Goal: Find specific page/section: Find specific page/section

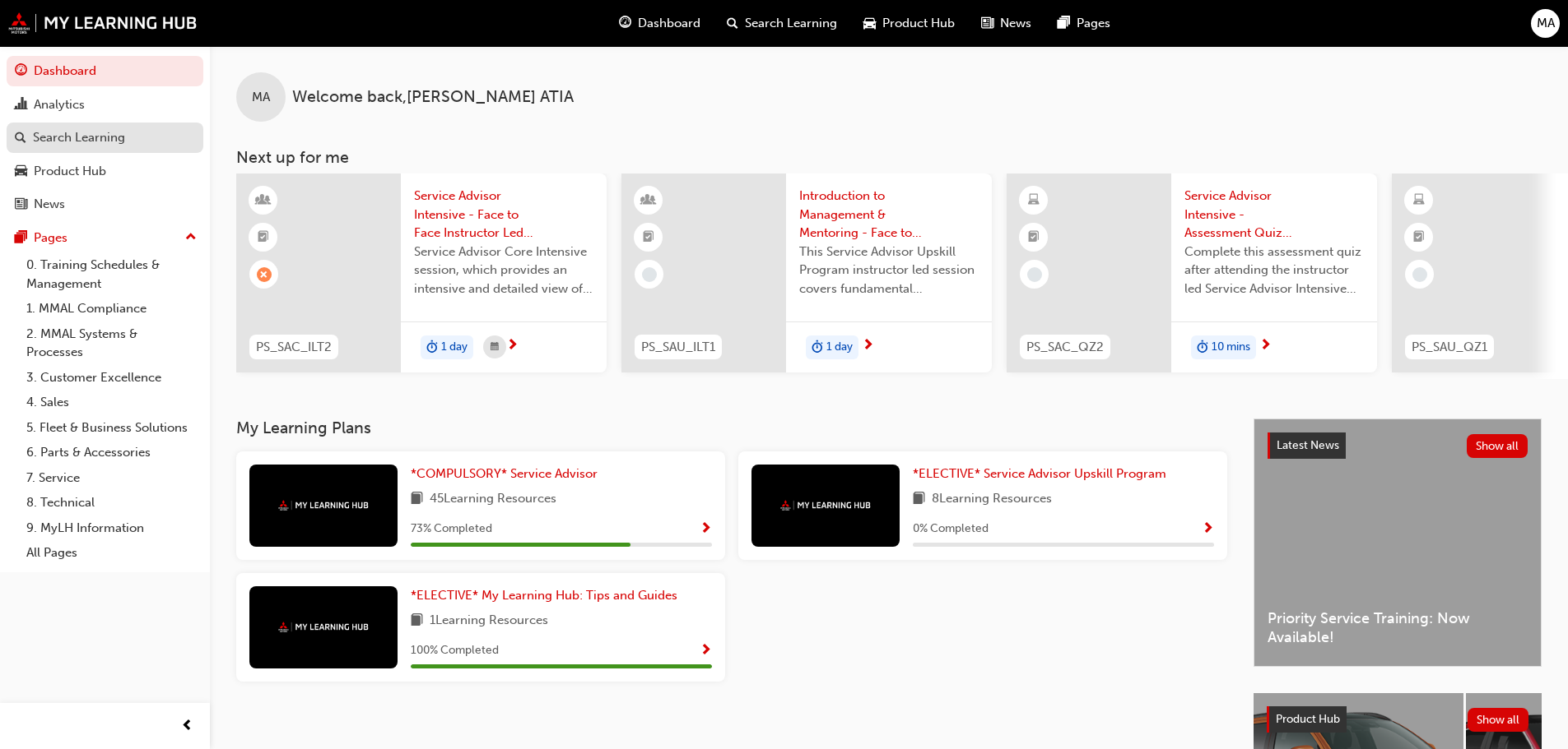
click at [92, 150] on link "Search Learning" at bounding box center [105, 137] width 197 height 30
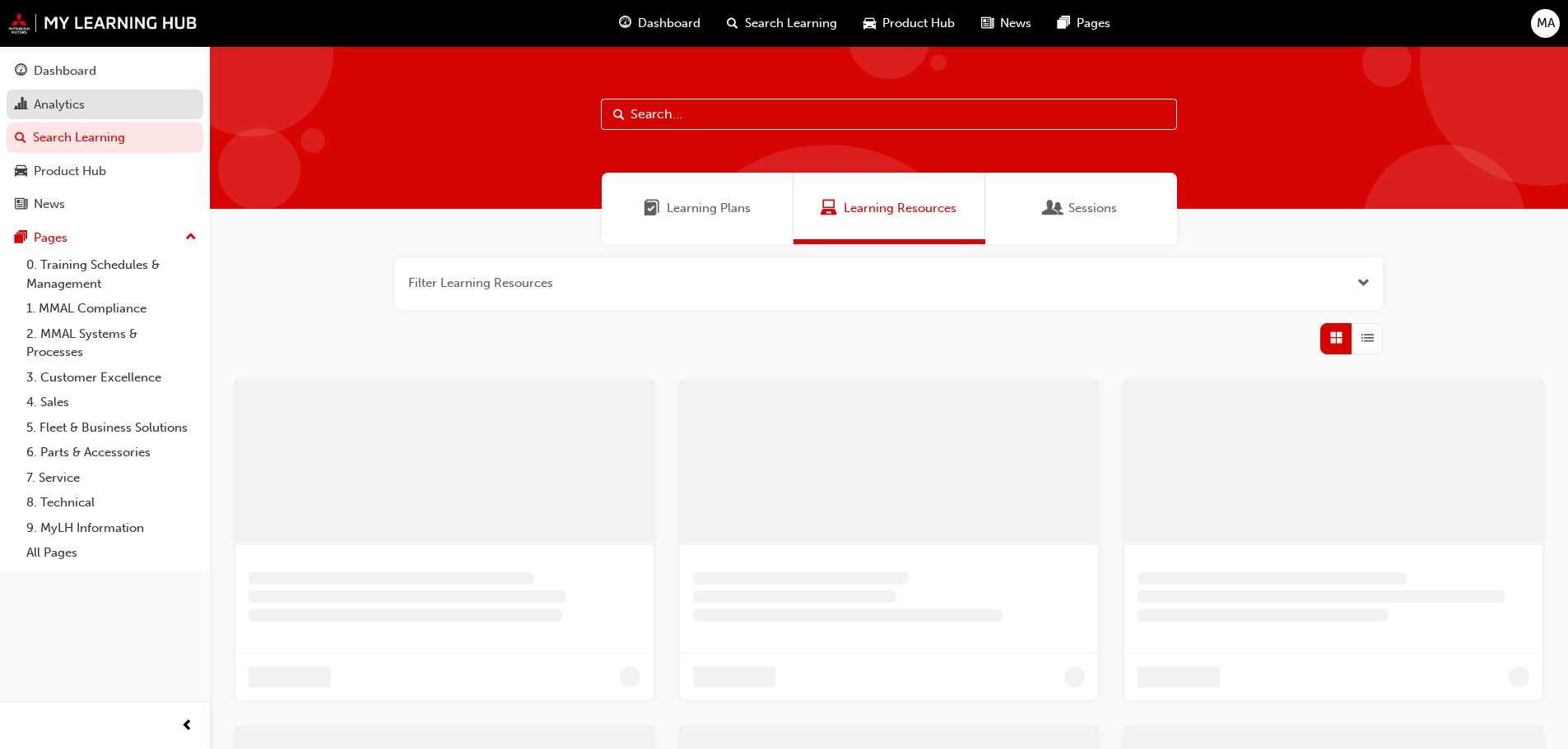
click at [82, 116] on link "Analytics" at bounding box center [105, 105] width 197 height 30
